Goal: Task Accomplishment & Management: Use online tool/utility

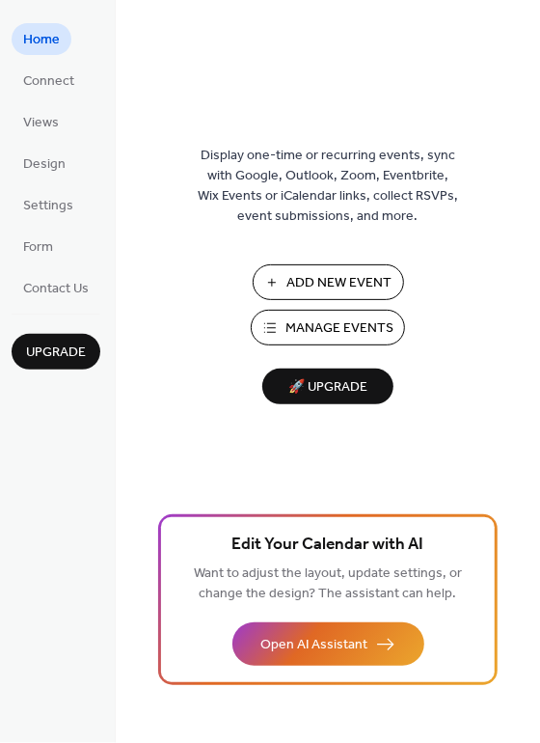
click at [345, 332] on span "Manage Events" at bounding box center [339, 329] width 108 height 20
click at [327, 276] on span "Add New Event" at bounding box center [339, 284] width 105 height 20
click at [53, 81] on span "Connect" at bounding box center [48, 82] width 51 height 20
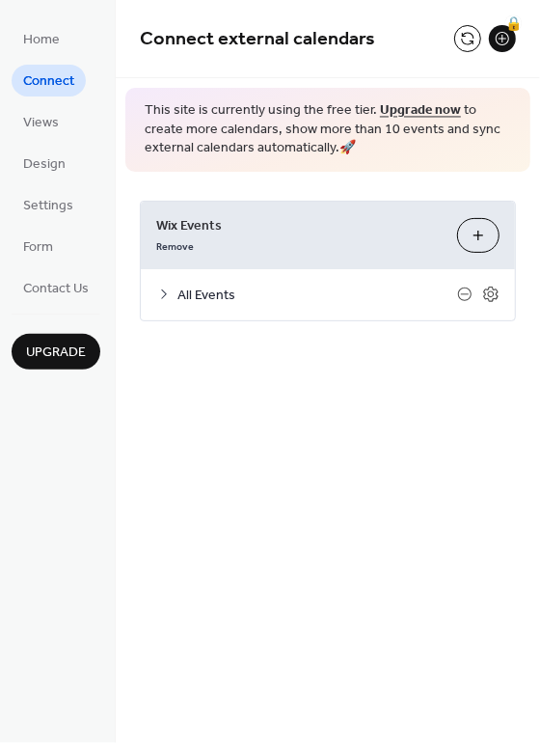
click at [163, 296] on icon at bounding box center [163, 293] width 15 height 15
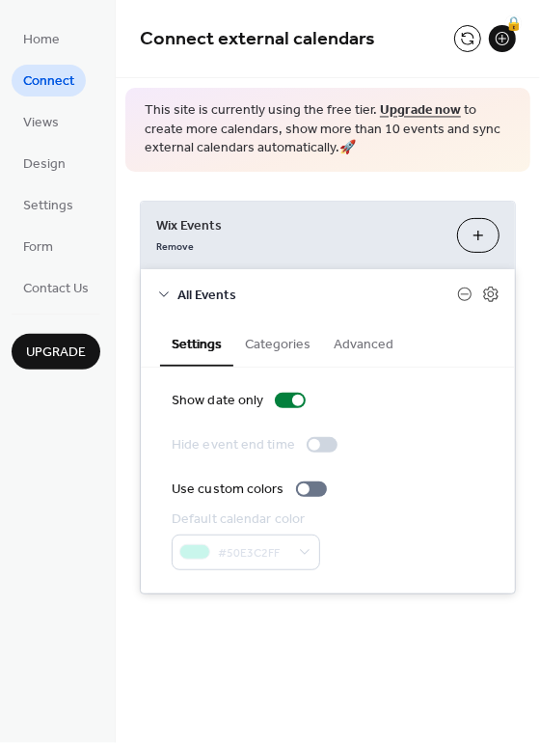
click at [162, 294] on icon at bounding box center [163, 293] width 15 height 15
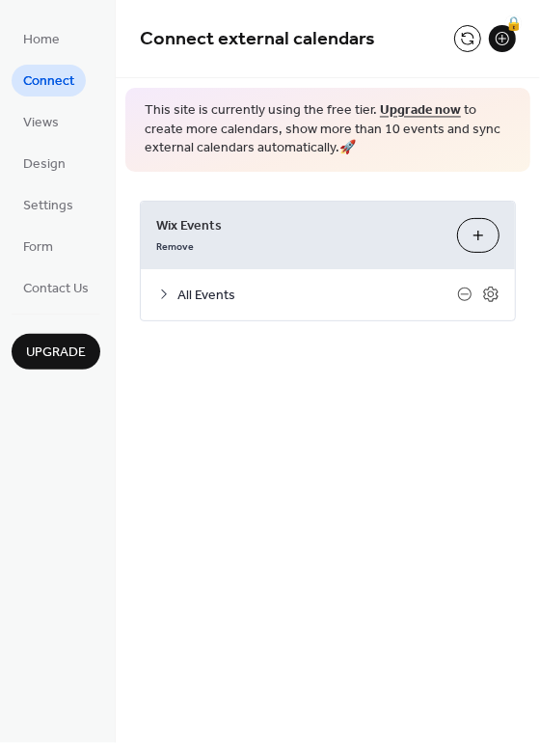
click at [481, 233] on button "Customize" at bounding box center [478, 235] width 42 height 35
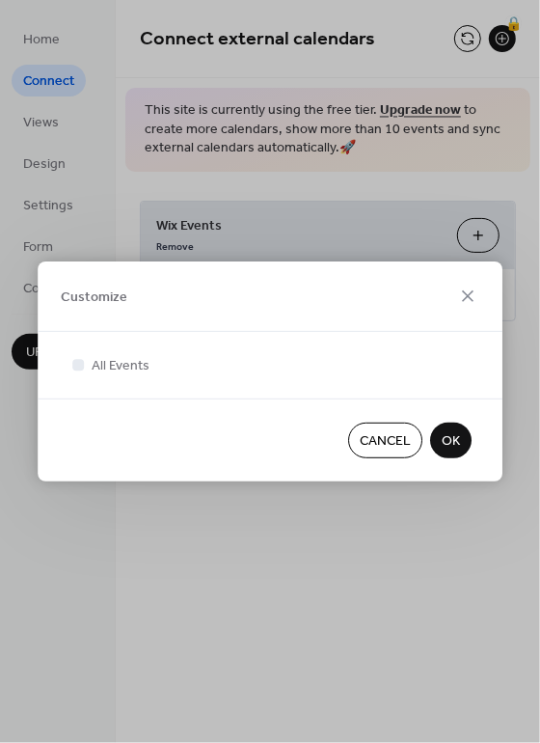
click at [453, 436] on span "OK" at bounding box center [451, 442] width 18 height 20
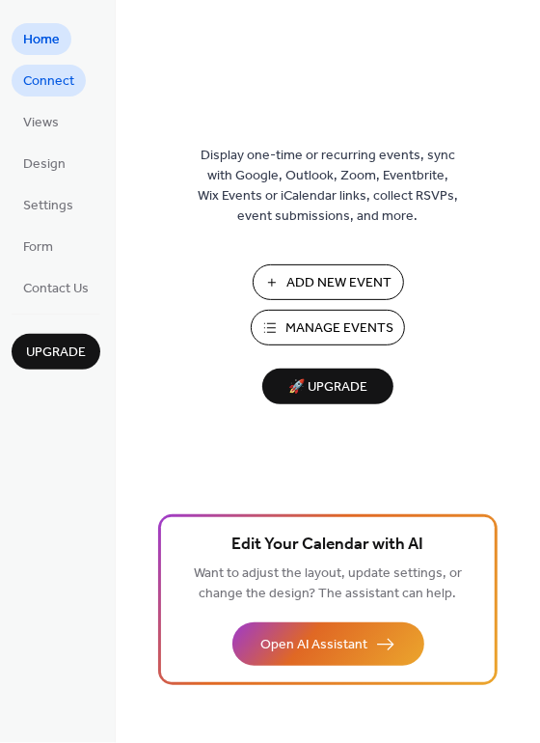
click at [46, 86] on span "Connect" at bounding box center [48, 82] width 51 height 20
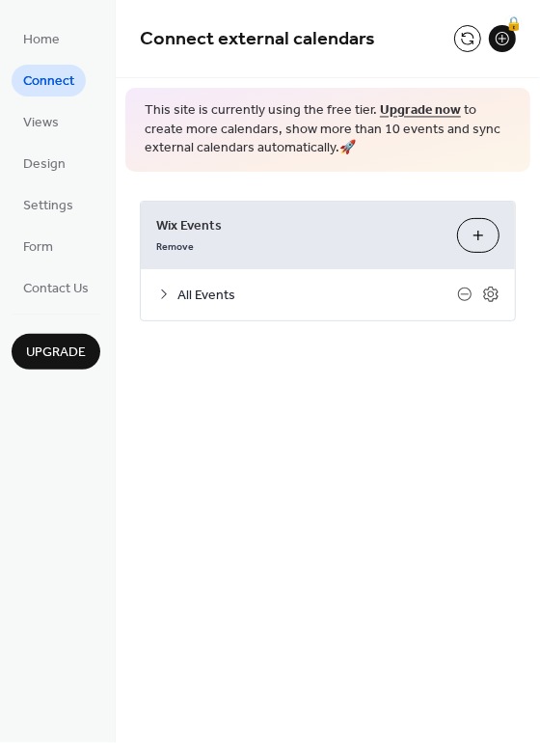
click at [481, 236] on button "Customize" at bounding box center [478, 235] width 42 height 35
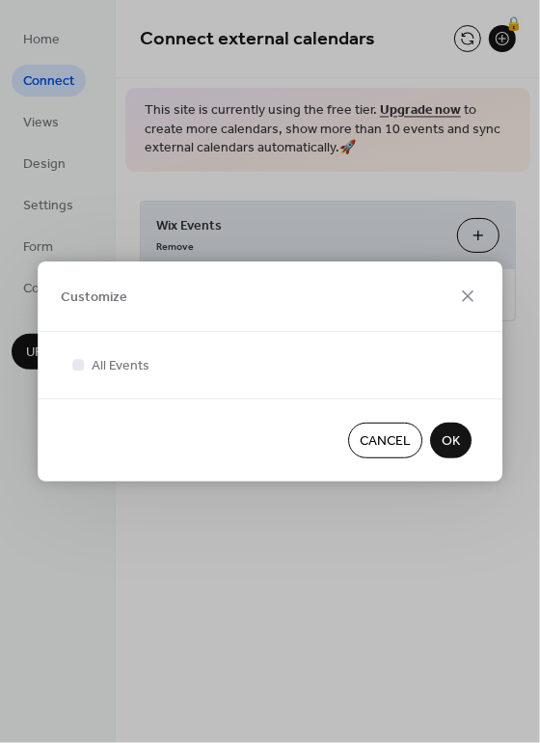
click at [451, 441] on span "OK" at bounding box center [451, 442] width 18 height 20
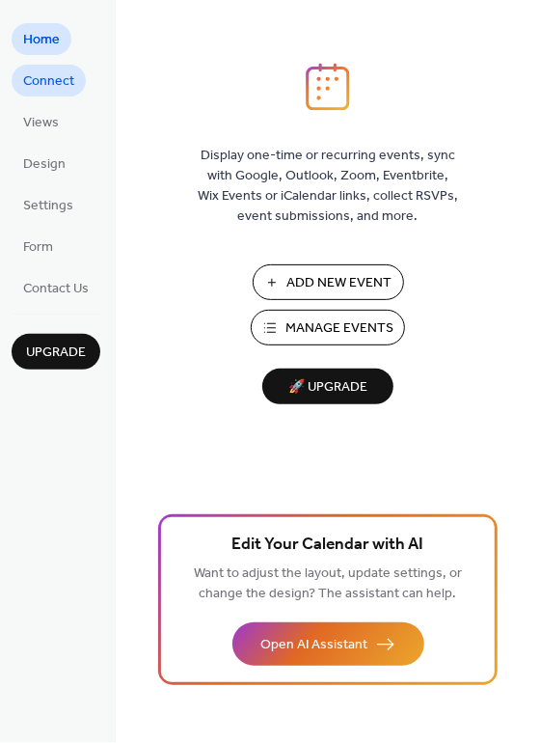
click at [45, 83] on span "Connect" at bounding box center [48, 82] width 51 height 20
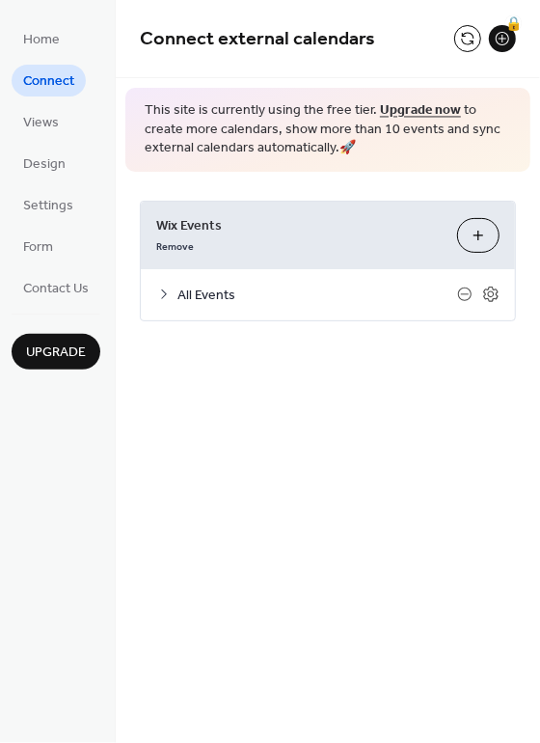
click at [478, 236] on button "Customize" at bounding box center [478, 235] width 42 height 35
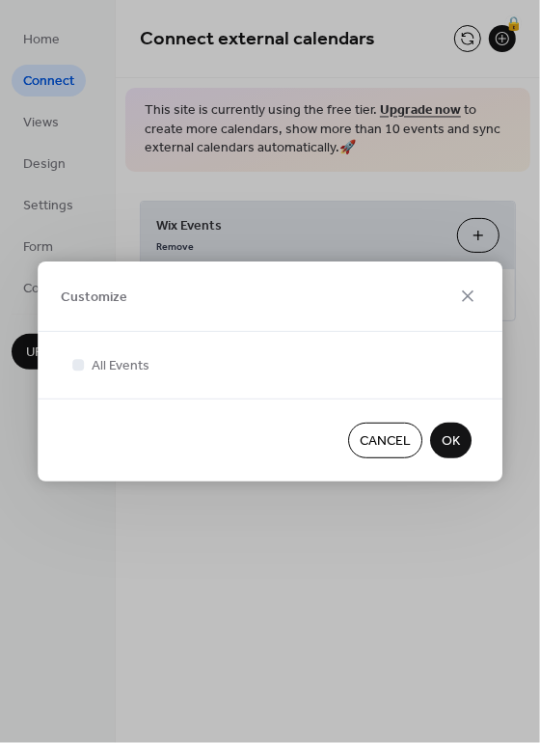
click at [453, 442] on span "OK" at bounding box center [451, 442] width 18 height 20
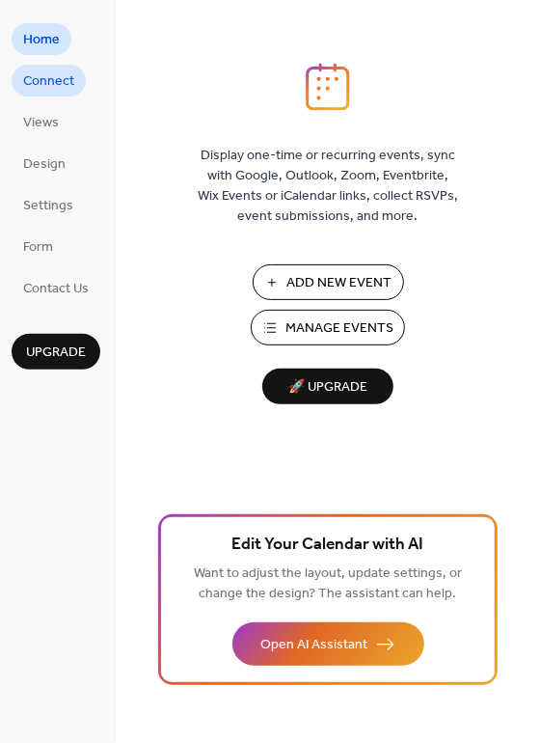
click at [57, 79] on span "Connect" at bounding box center [48, 82] width 51 height 20
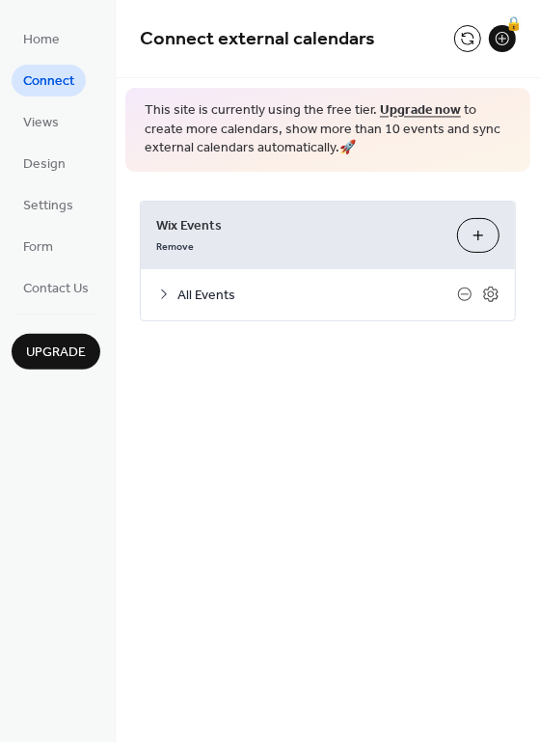
click at [475, 232] on button "Customize" at bounding box center [478, 235] width 42 height 35
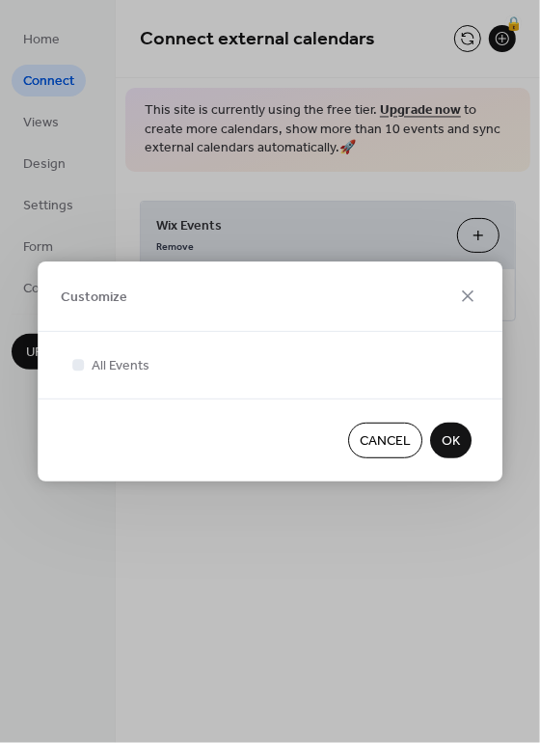
click at [453, 443] on span "OK" at bounding box center [451, 442] width 18 height 20
